Goal: Information Seeking & Learning: Check status

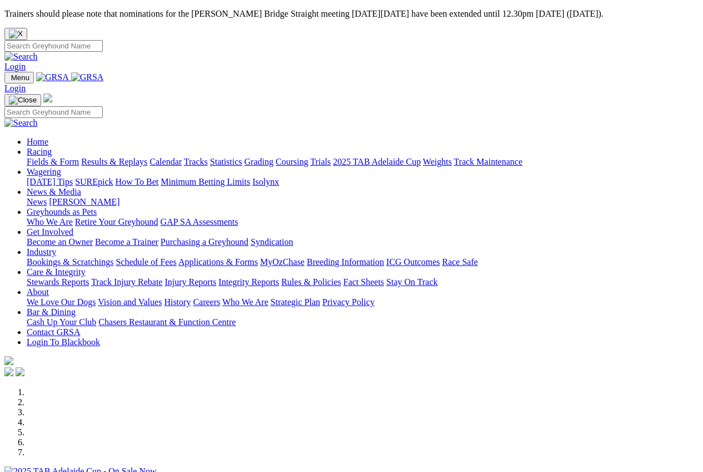
scroll to position [278, 0]
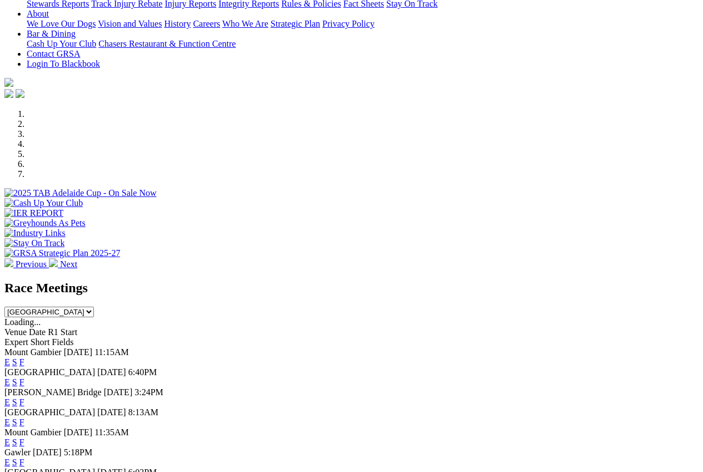
click at [24, 357] on link "F" at bounding box center [21, 361] width 5 height 9
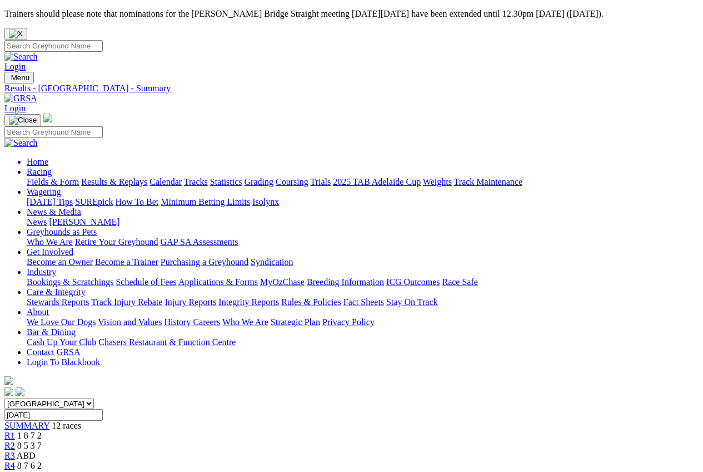
click at [135, 177] on link "Results & Replays" at bounding box center [114, 181] width 66 height 9
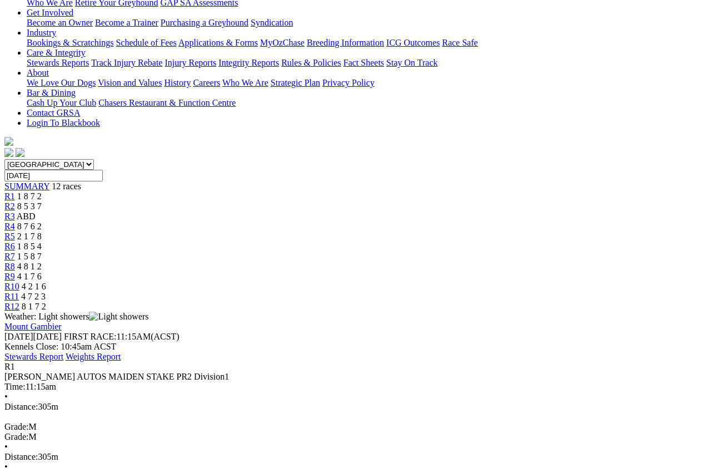
scroll to position [167, 0]
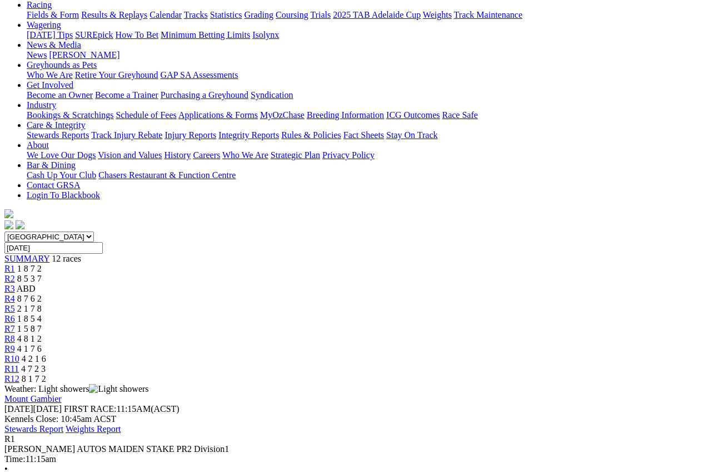
click at [173, 274] on div "R2 8 5 3 7" at bounding box center [351, 279] width 695 height 10
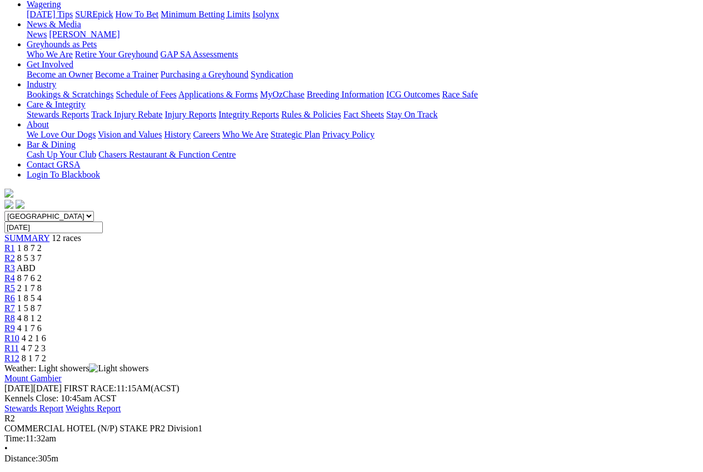
scroll to position [167, 0]
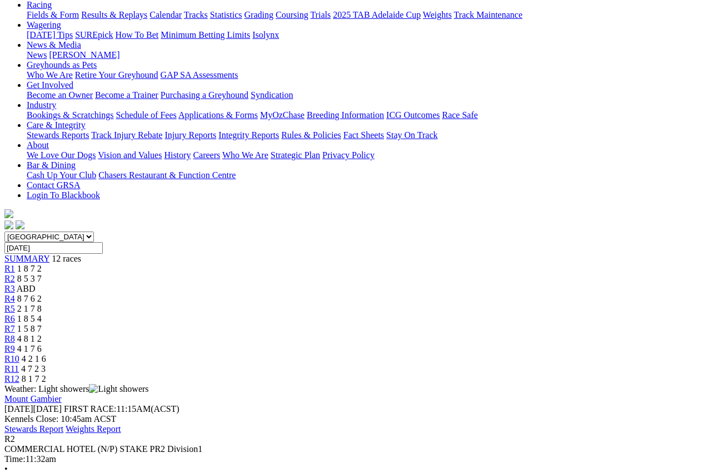
click at [15, 284] on span "R3" at bounding box center [9, 288] width 11 height 9
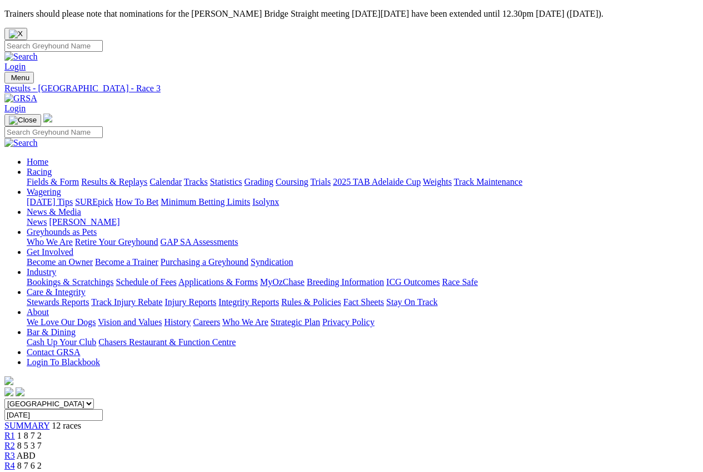
click at [15, 460] on span "R4" at bounding box center [9, 464] width 11 height 9
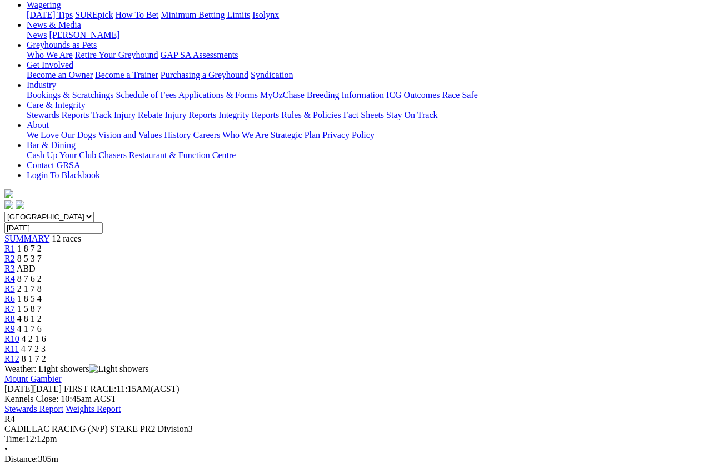
scroll to position [167, 0]
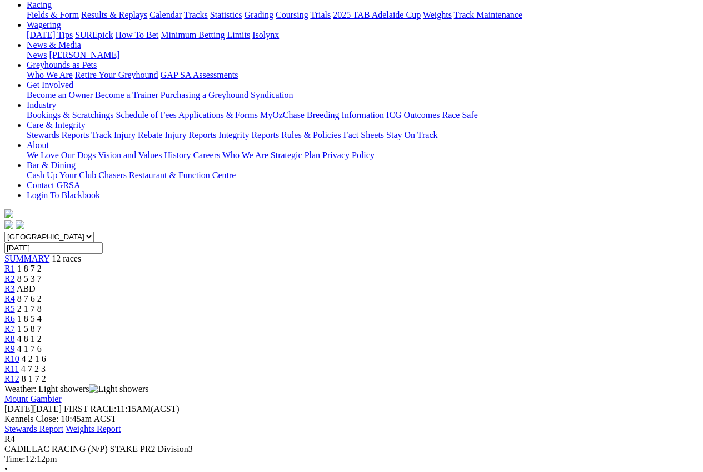
click at [15, 304] on span "R5" at bounding box center [9, 308] width 11 height 9
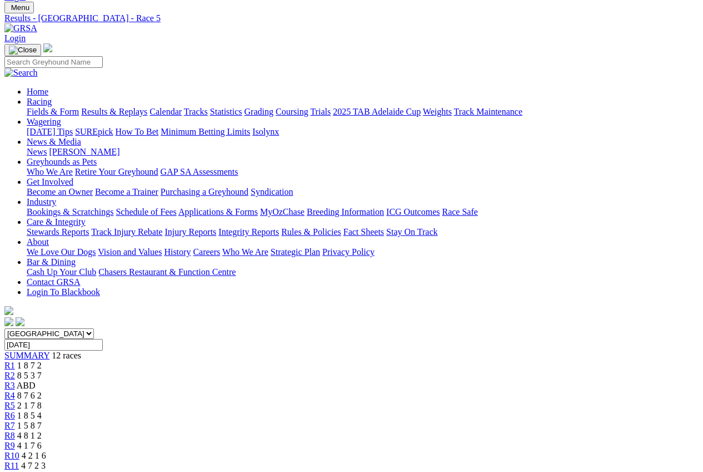
scroll to position [56, 0]
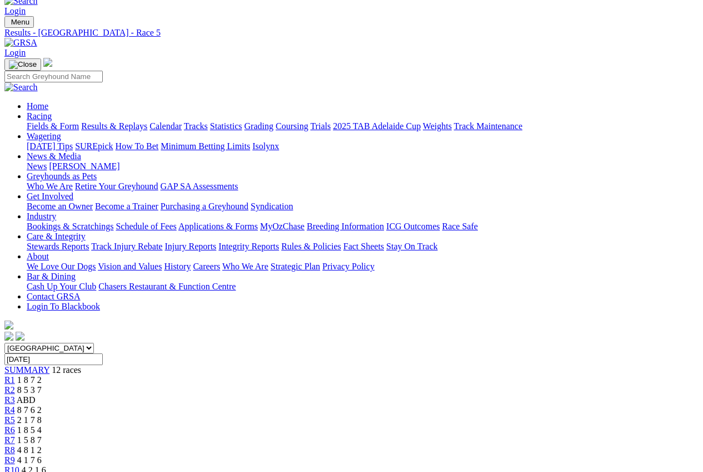
click at [362, 425] on div "R6 1 8 5 4" at bounding box center [351, 430] width 695 height 10
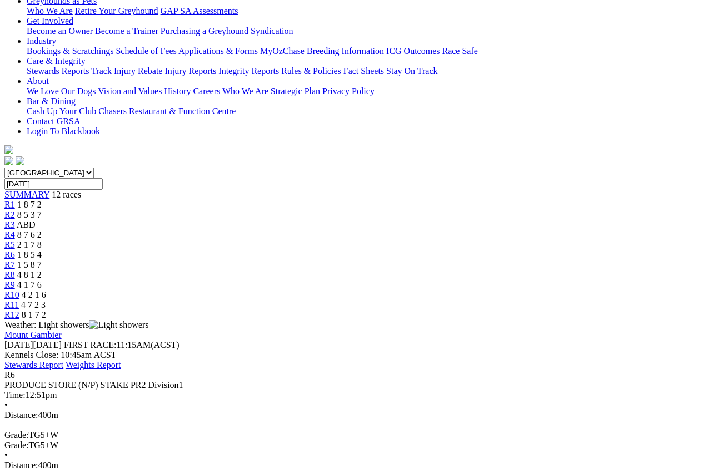
scroll to position [167, 0]
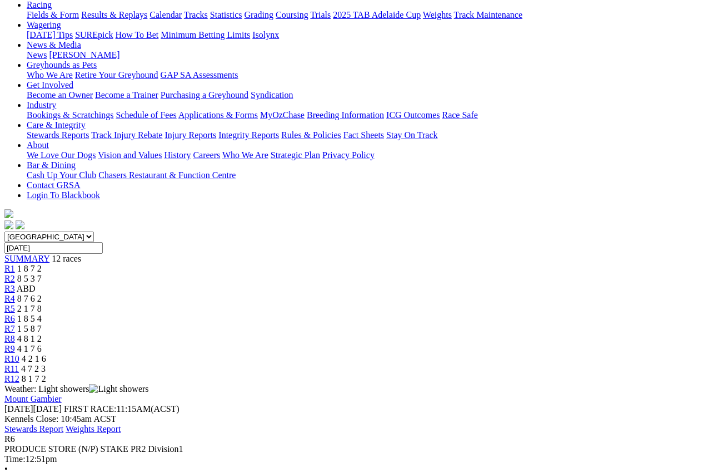
click at [15, 324] on span "R7" at bounding box center [9, 328] width 11 height 9
click at [452, 334] on div "R8 4 8 1 2" at bounding box center [351, 339] width 695 height 10
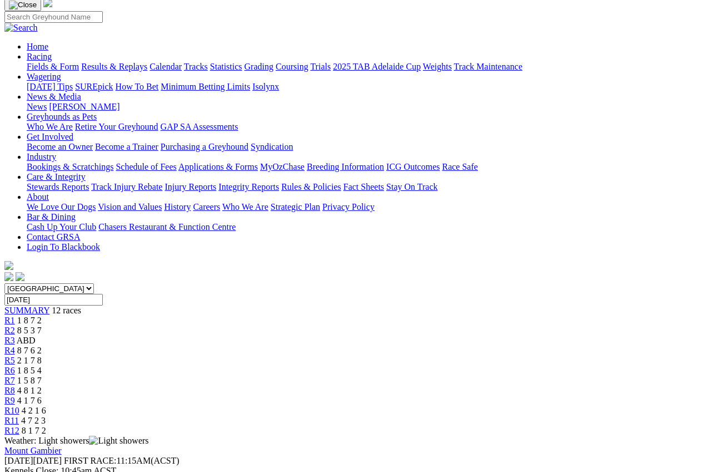
scroll to position [111, 0]
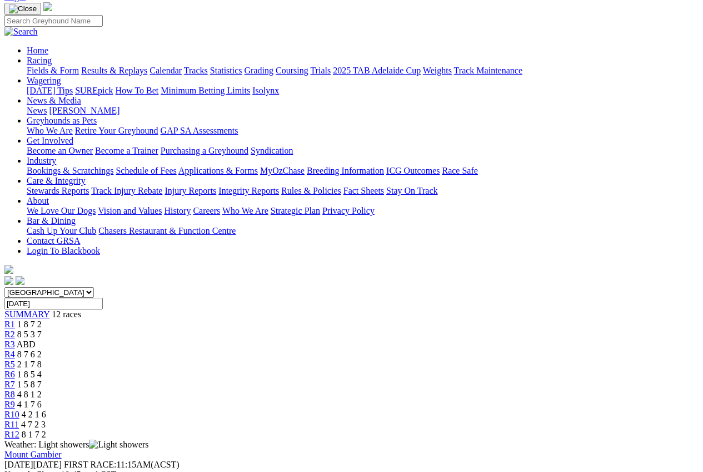
click at [15, 399] on span "R9" at bounding box center [9, 403] width 11 height 9
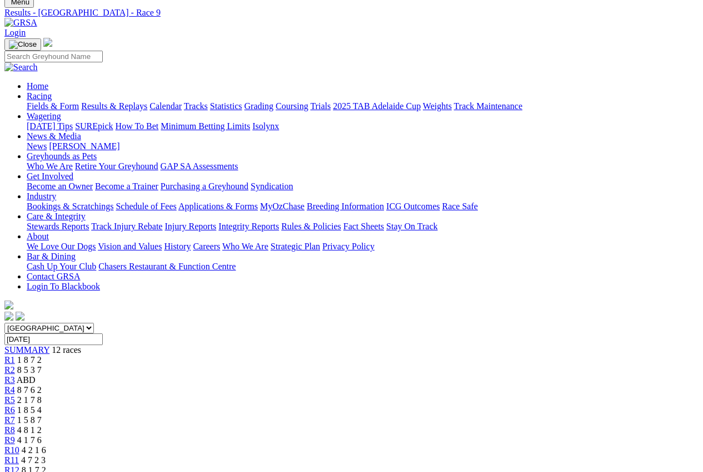
scroll to position [56, 0]
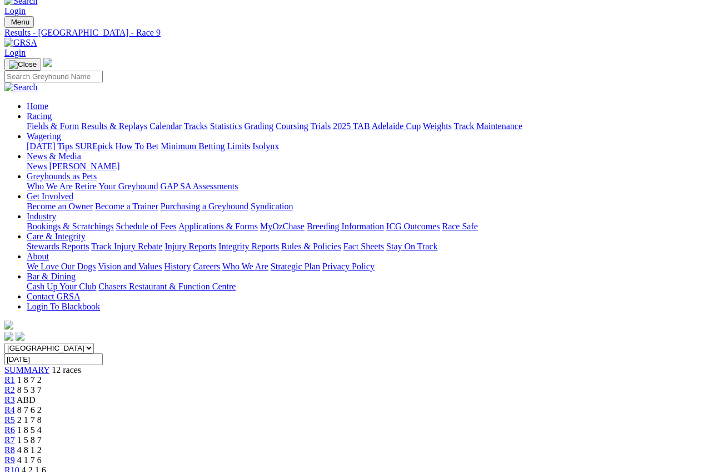
click at [19, 465] on link "R10" at bounding box center [11, 469] width 15 height 9
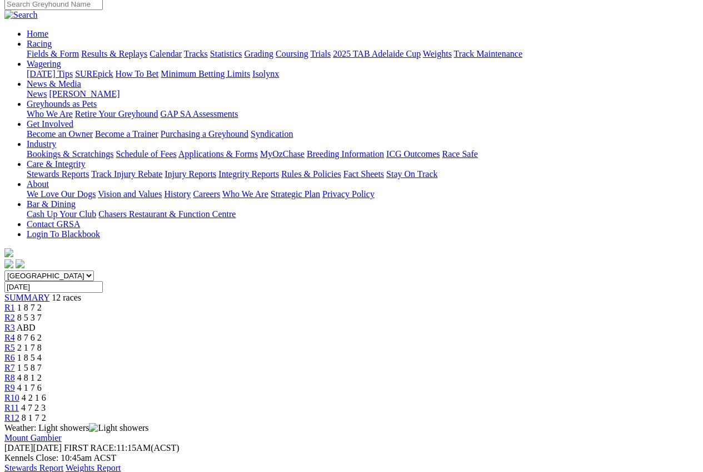
scroll to position [111, 0]
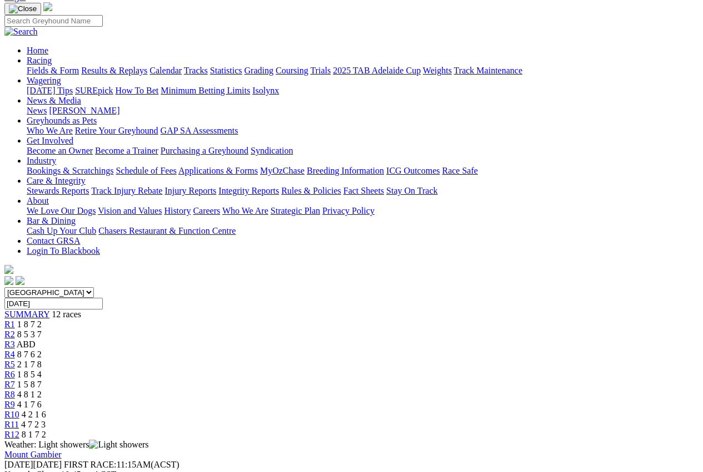
click at [19, 419] on span "R11" at bounding box center [11, 423] width 14 height 9
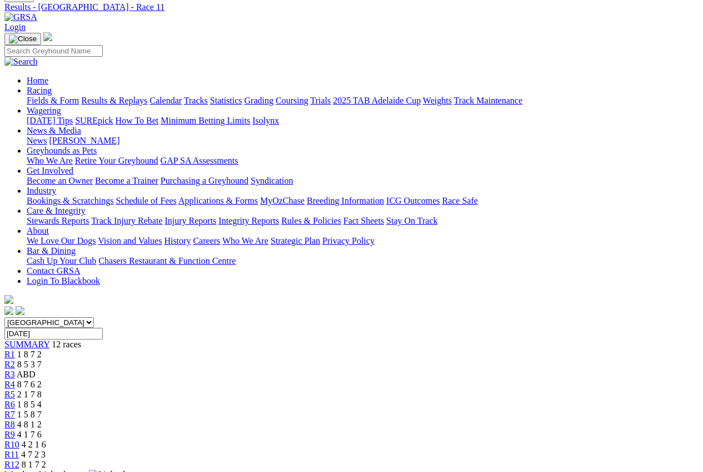
scroll to position [56, 0]
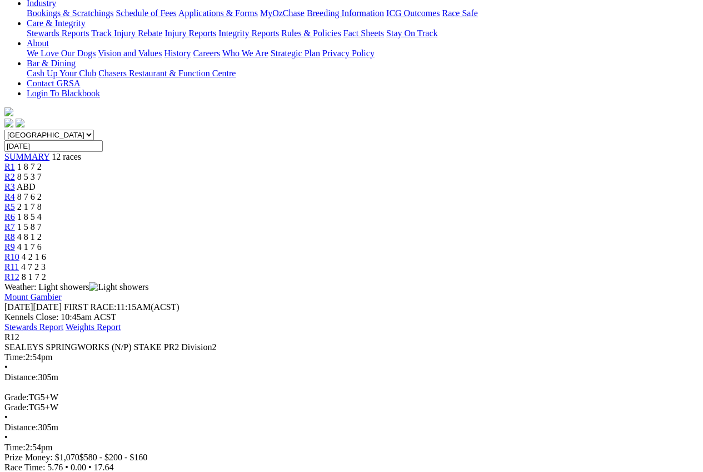
scroll to position [278, 0]
